Goal: Transaction & Acquisition: Purchase product/service

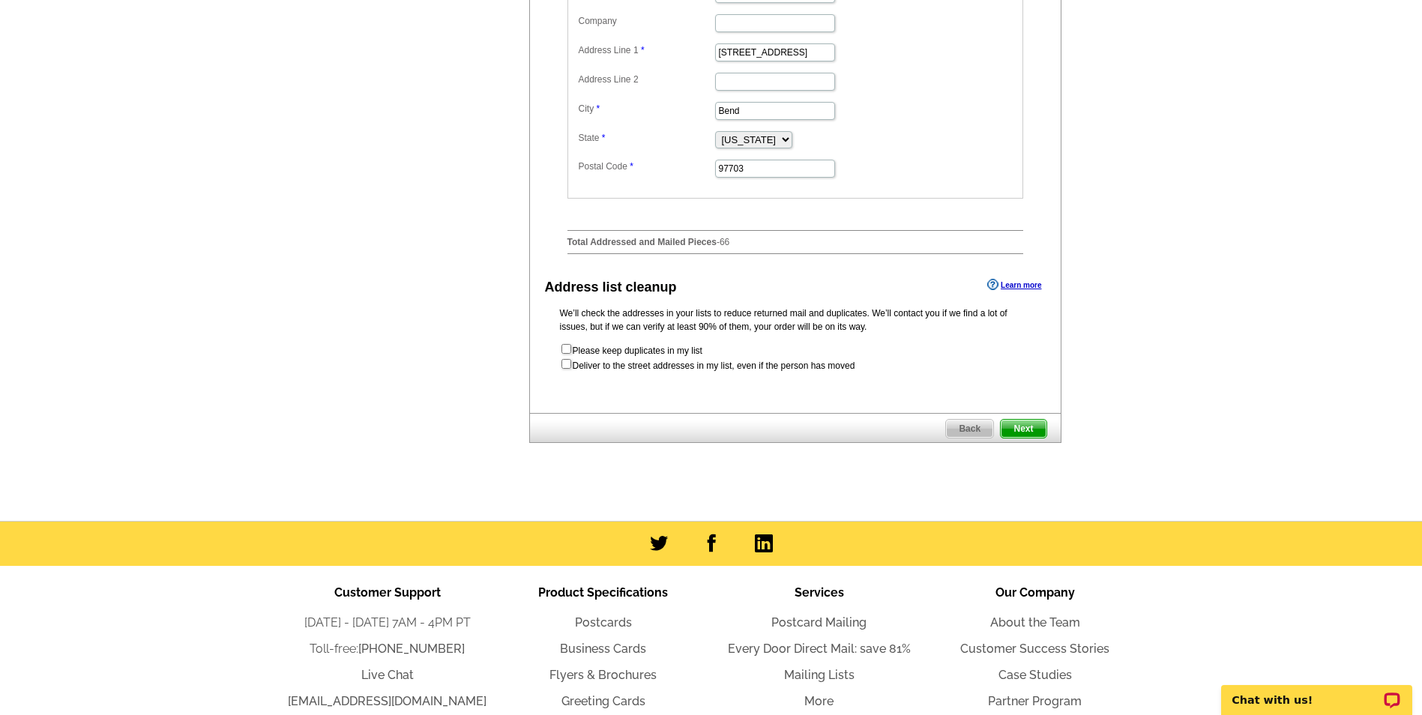
scroll to position [824, 0]
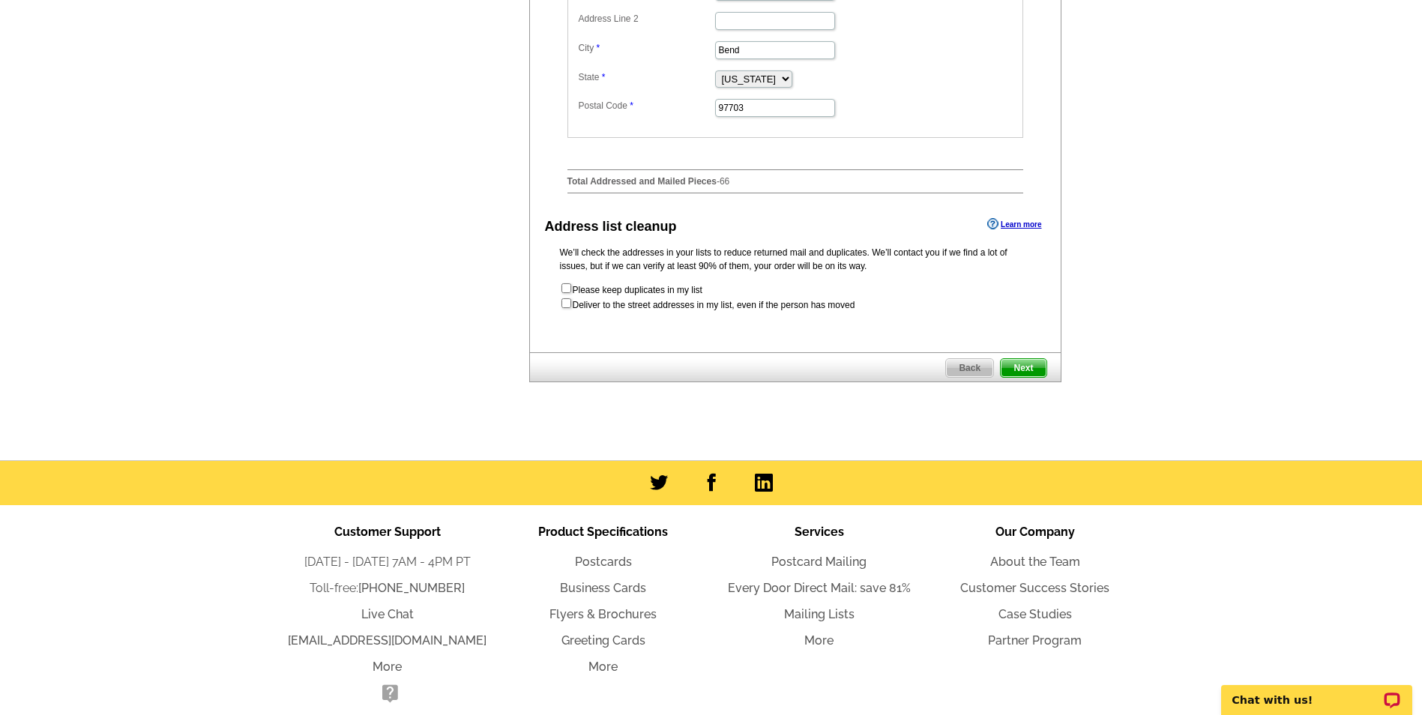
click at [1039, 377] on span "Next" at bounding box center [1023, 368] width 45 height 18
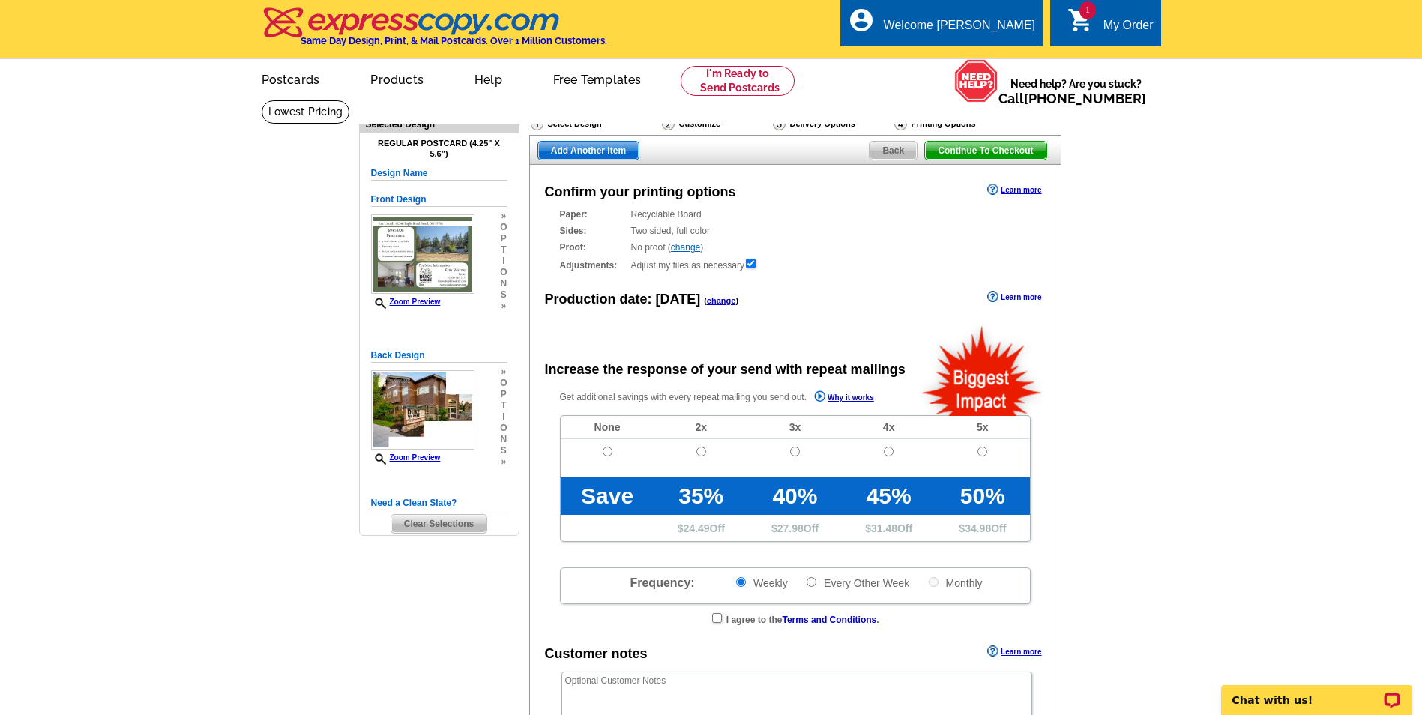
radio input "false"
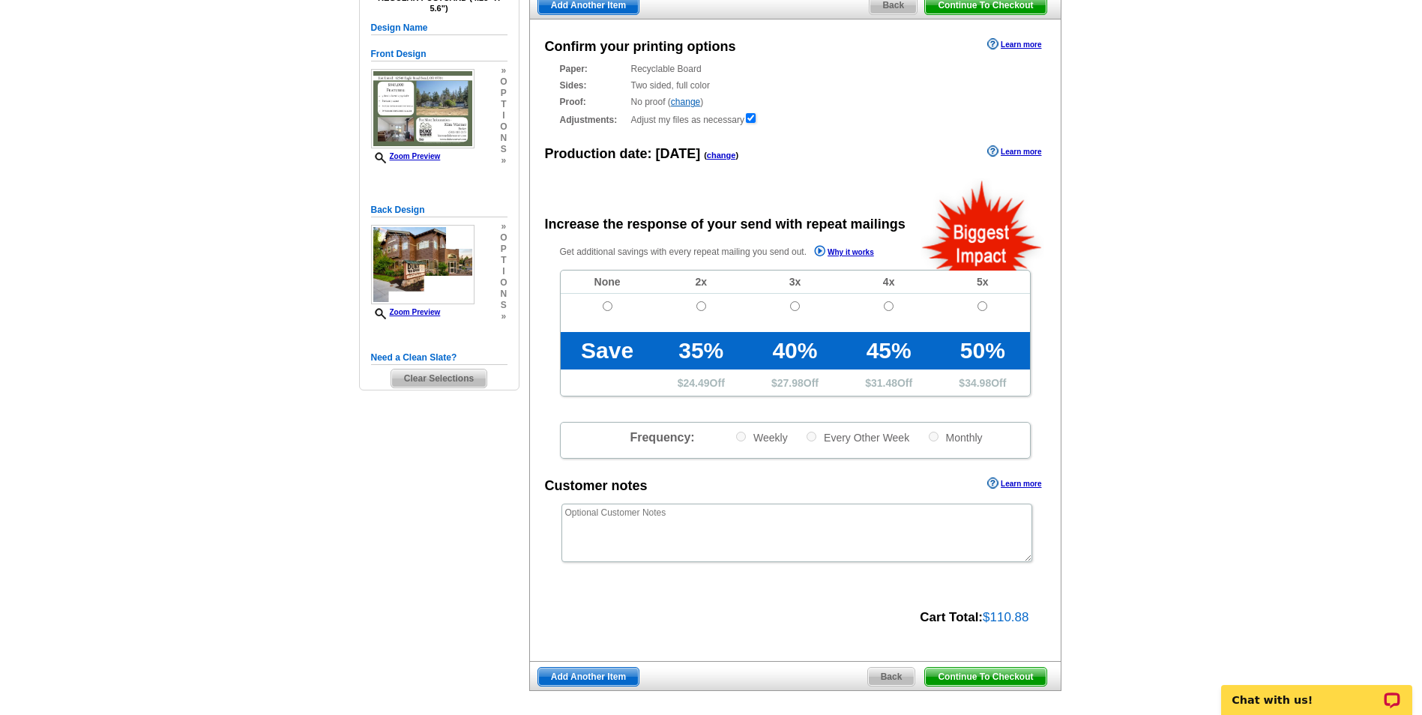
scroll to position [150, 0]
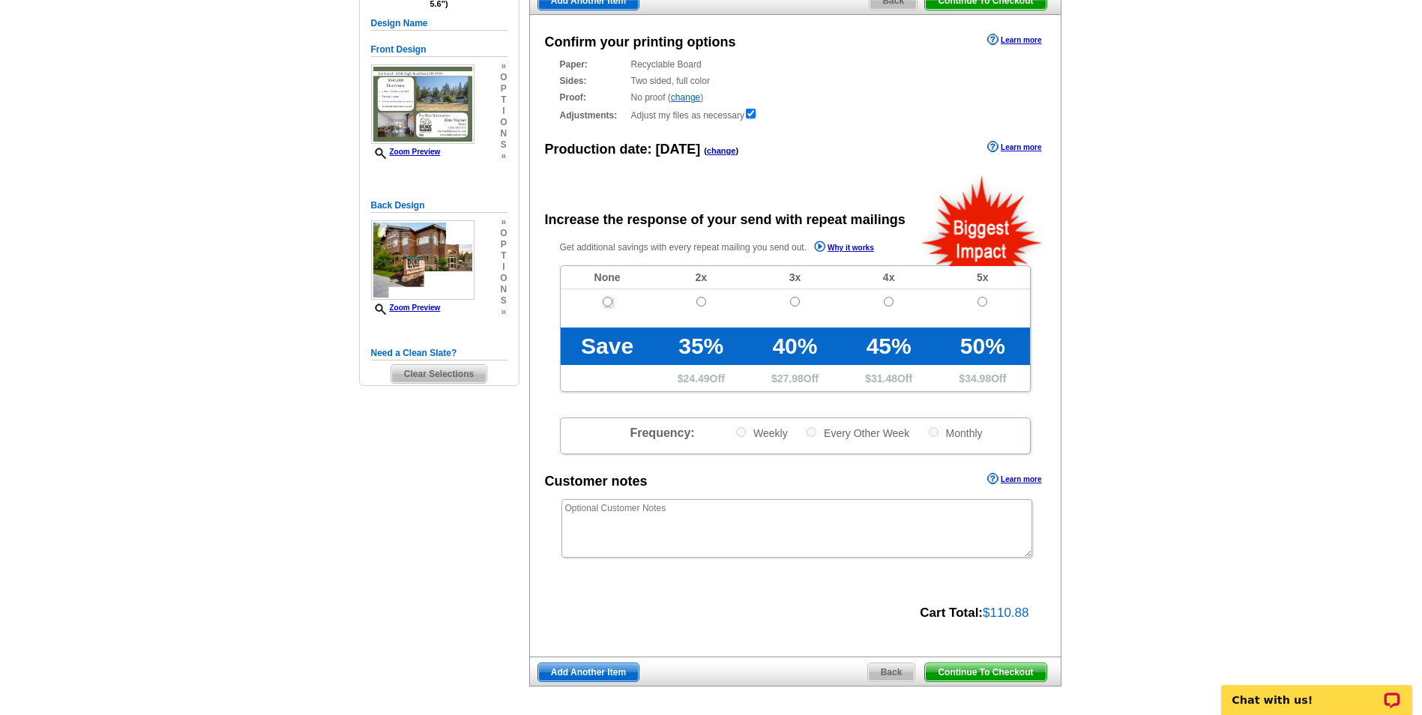
click at [603, 302] on input "radio" at bounding box center [608, 302] width 10 height 10
radio input "true"
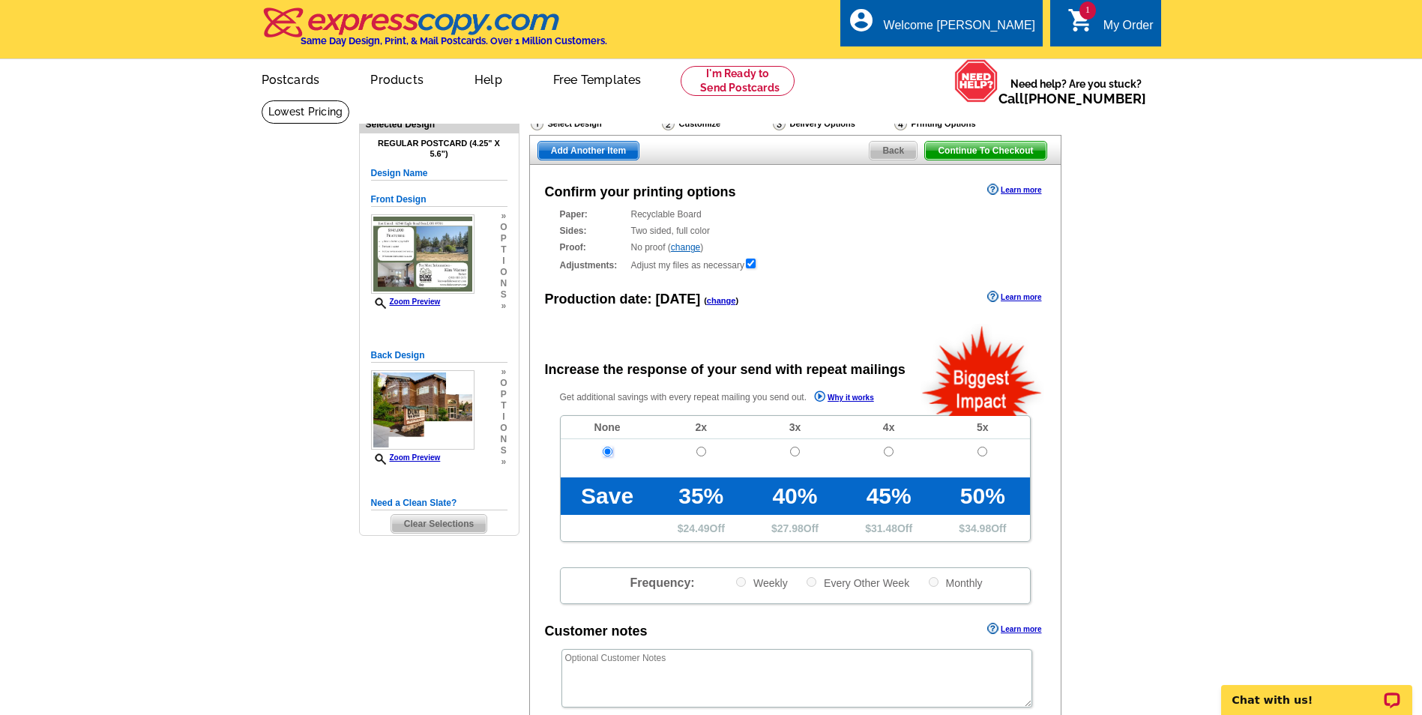
scroll to position [300, 0]
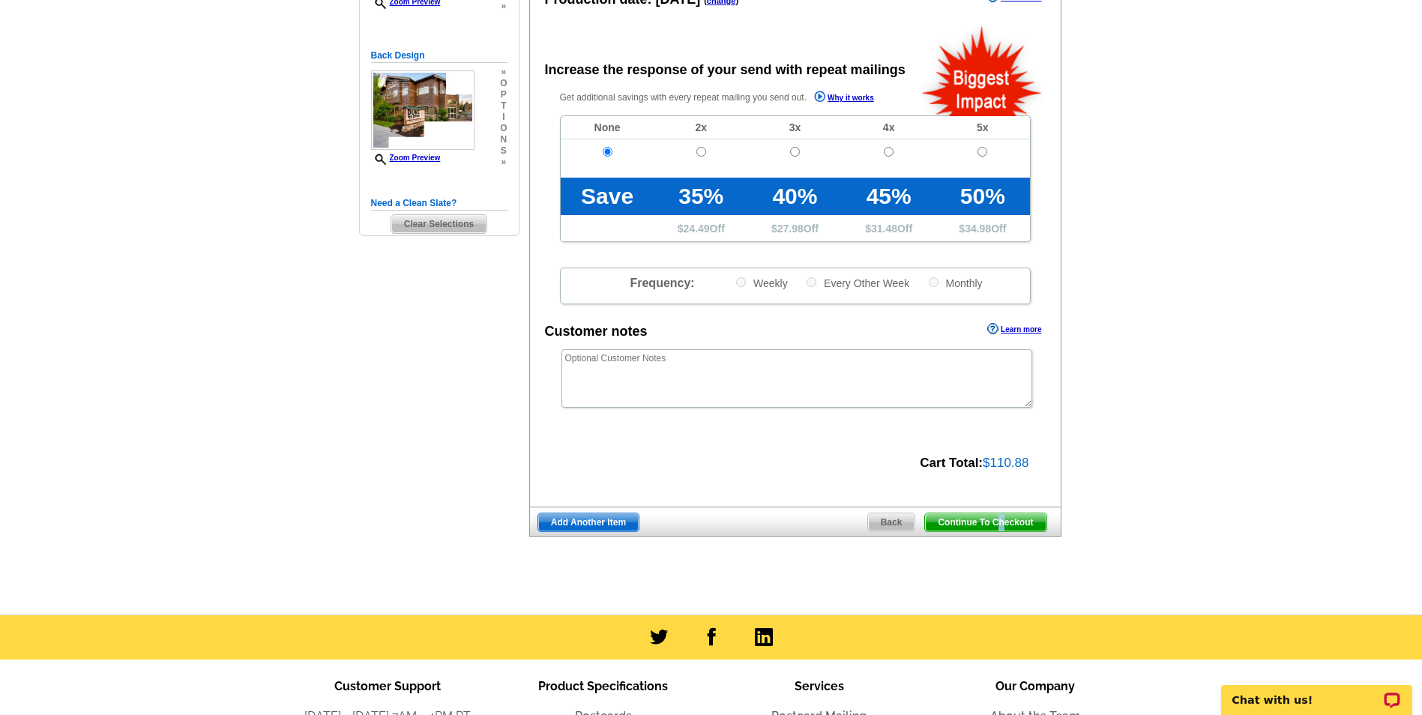
click at [1003, 527] on span "Continue To Checkout" at bounding box center [985, 522] width 121 height 18
click at [1033, 525] on span "Continue To Checkout" at bounding box center [985, 522] width 121 height 18
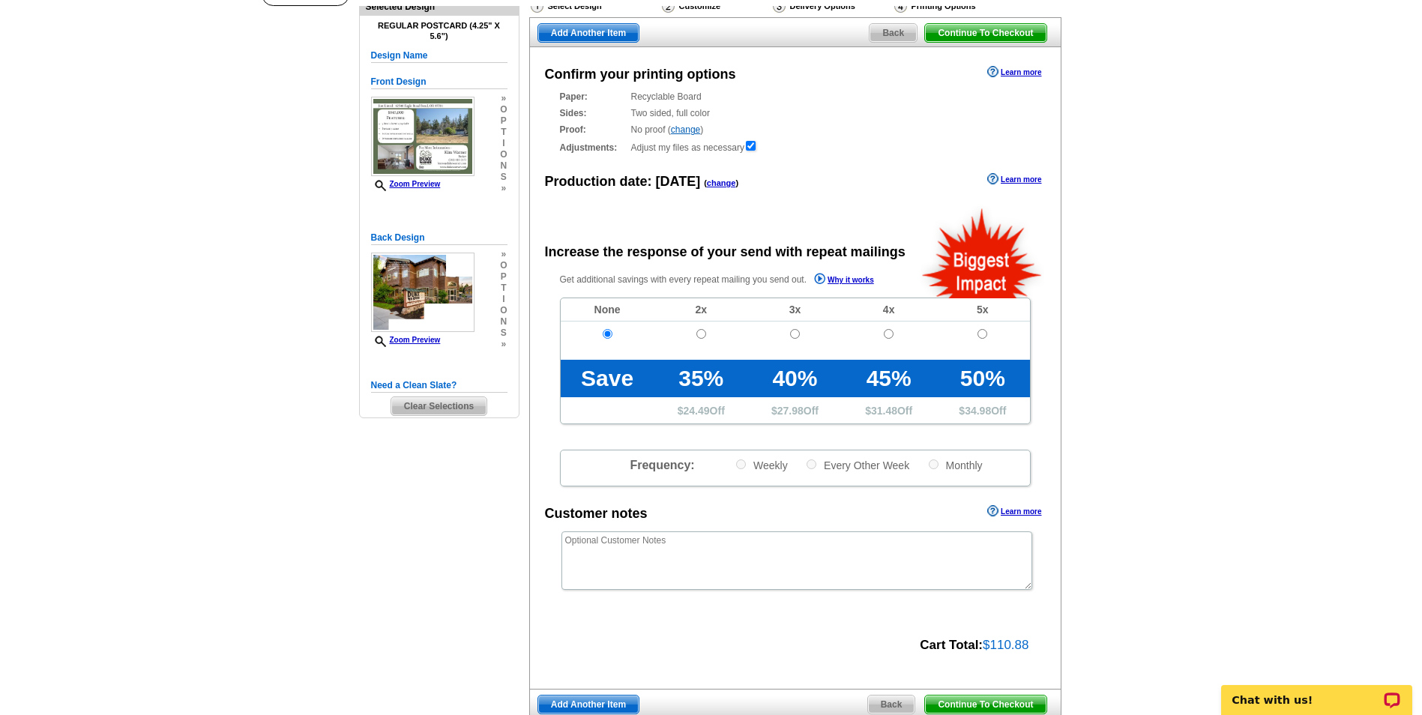
scroll to position [75, 0]
